Goal: Task Accomplishment & Management: Manage account settings

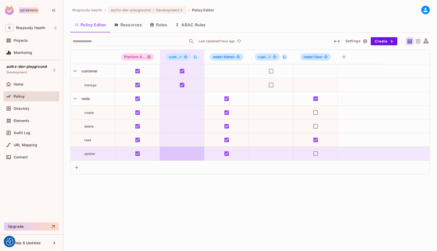
click at [147, 186] on div "Rhapsody Health / authz-dev-playground : Development / Policy Editor Policy Edi…" at bounding box center [250, 125] width 374 height 251
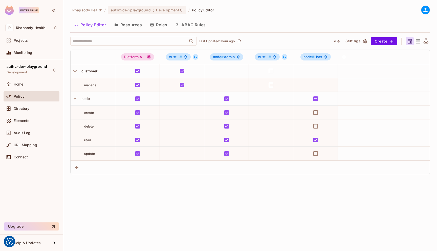
click at [127, 25] on button "Resources" at bounding box center [128, 24] width 36 height 13
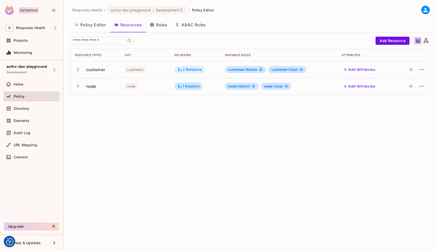
click at [180, 69] on icon at bounding box center [180, 70] width 4 height 4
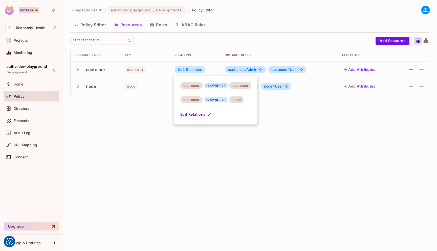
click at [152, 119] on div at bounding box center [218, 125] width 437 height 251
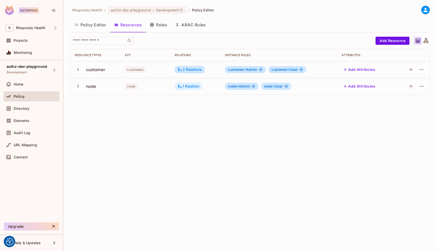
click at [187, 84] on div "1 Relation" at bounding box center [188, 86] width 22 height 5
click at [214, 147] on div at bounding box center [218, 125] width 437 height 251
click at [91, 24] on button "Policy Editor" at bounding box center [90, 24] width 40 height 13
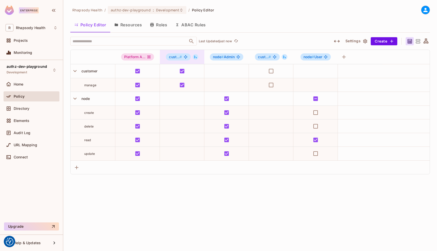
click at [196, 57] on icon at bounding box center [195, 57] width 3 height 3
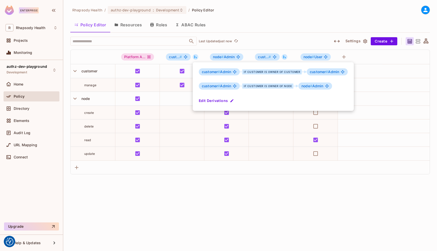
click at [208, 193] on div at bounding box center [218, 125] width 437 height 251
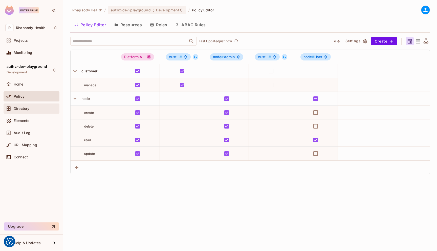
click at [27, 110] on div "Directory" at bounding box center [32, 108] width 52 height 6
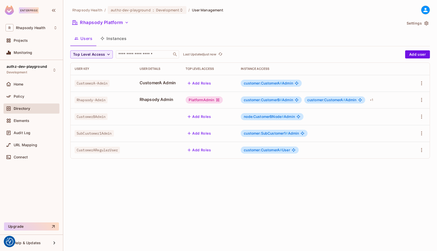
click at [124, 41] on button "Instances" at bounding box center [113, 38] width 34 height 13
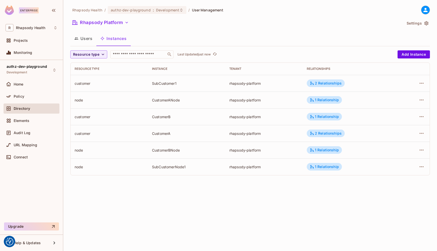
click at [85, 40] on button "Users" at bounding box center [83, 38] width 26 height 13
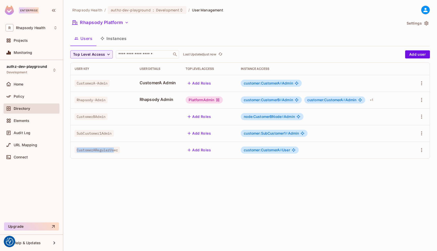
drag, startPoint x: 77, startPoint y: 149, endPoint x: 115, endPoint y: 152, distance: 38.0
click at [115, 152] on span "CustomerARegularUser" at bounding box center [97, 150] width 45 height 7
click at [250, 162] on div "Top Level Access ​ Last Updated just now Add user User Key User Details Top Lev…" at bounding box center [250, 106] width 360 height 112
click at [163, 38] on div "Users Instances" at bounding box center [250, 38] width 360 height 13
click at [29, 96] on div "Policy" at bounding box center [36, 96] width 44 height 4
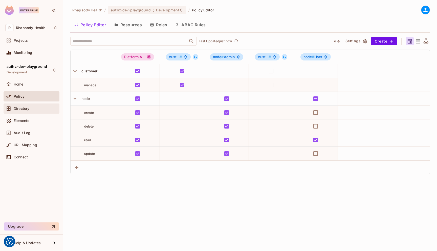
click at [26, 109] on span "Directory" at bounding box center [22, 108] width 16 height 4
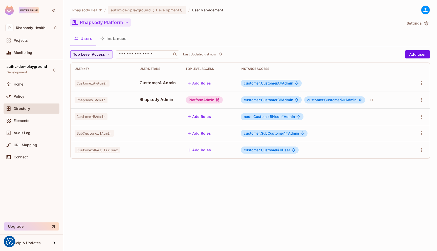
click at [125, 23] on icon "button" at bounding box center [126, 22] width 5 height 5
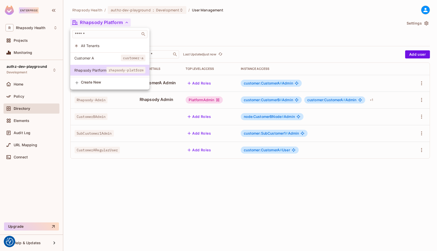
click at [185, 22] on div at bounding box center [218, 125] width 437 height 251
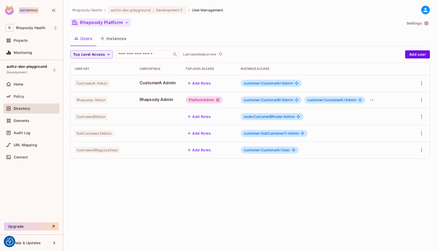
click at [114, 40] on button "Instances" at bounding box center [113, 38] width 34 height 13
